Goal: Task Accomplishment & Management: Use online tool/utility

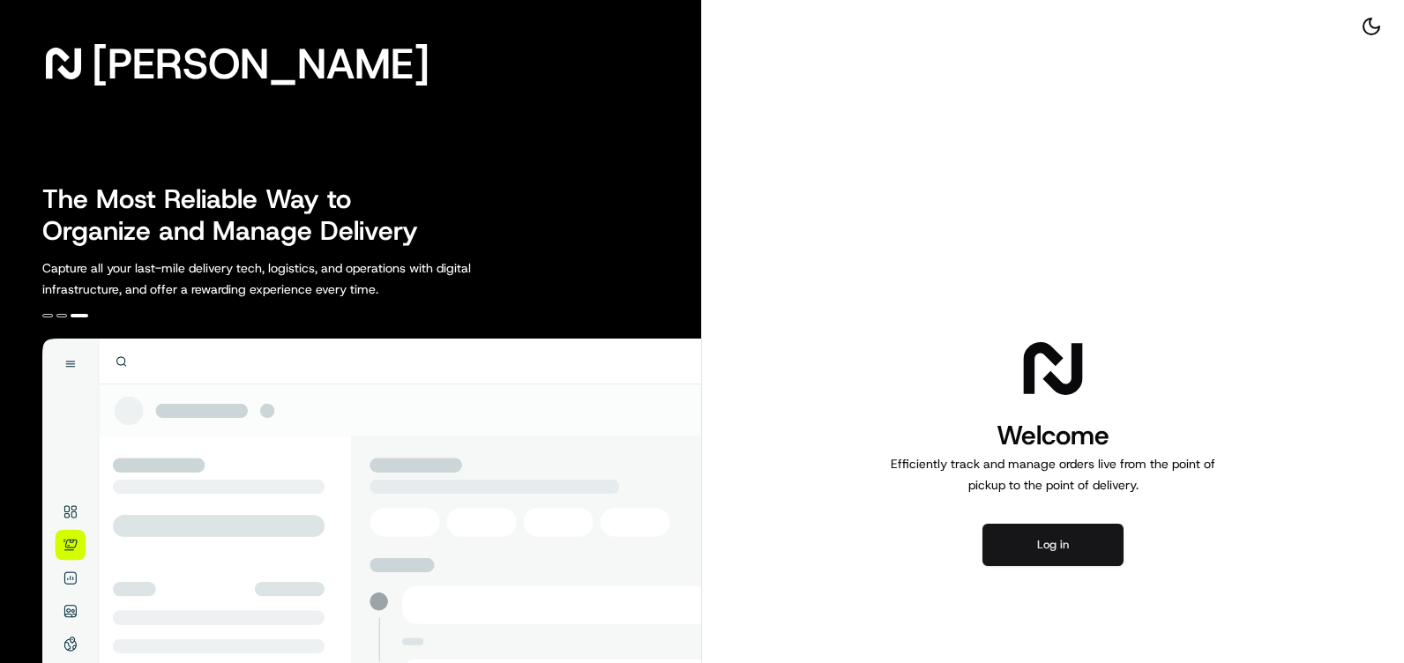
click at [1020, 543] on button "Log in" at bounding box center [1053, 545] width 141 height 42
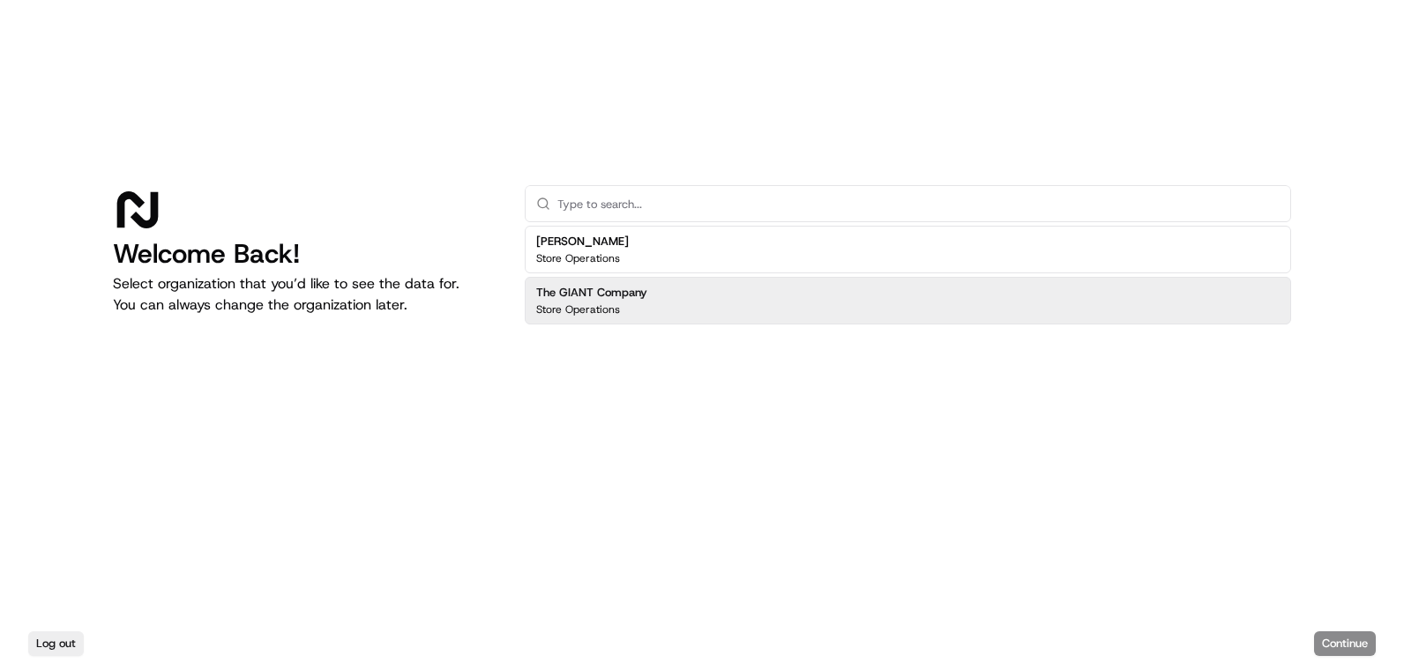
click at [589, 288] on h2 "The GIANT Company" at bounding box center [591, 293] width 111 height 16
click at [1320, 636] on button "Continue" at bounding box center [1346, 644] width 62 height 25
